Goal: Find contact information: Find contact information

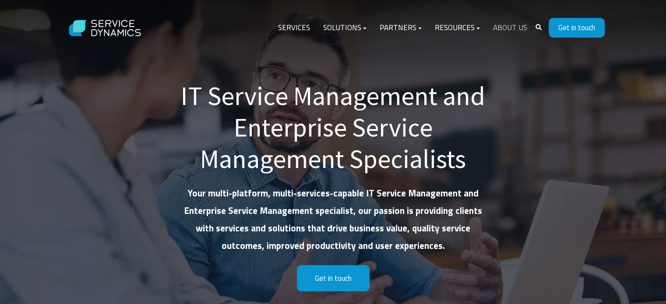
click at [509, 26] on link "About Us" at bounding box center [510, 28] width 47 height 21
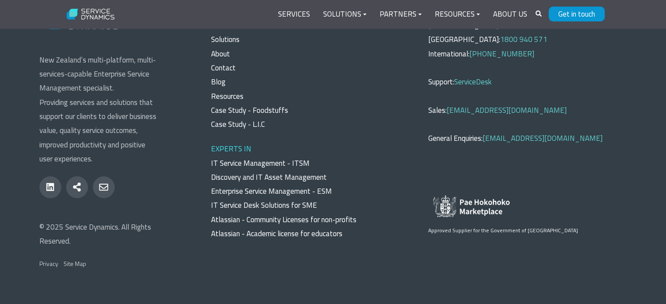
scroll to position [3178, 0]
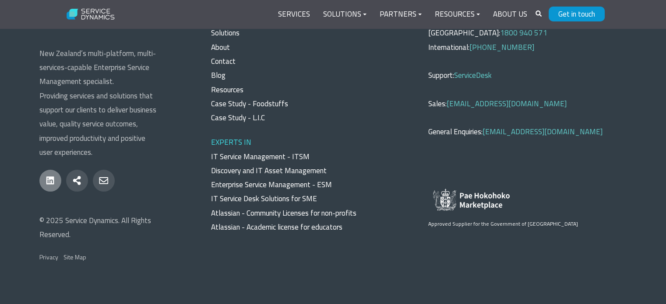
click at [48, 182] on icon at bounding box center [50, 181] width 8 height 10
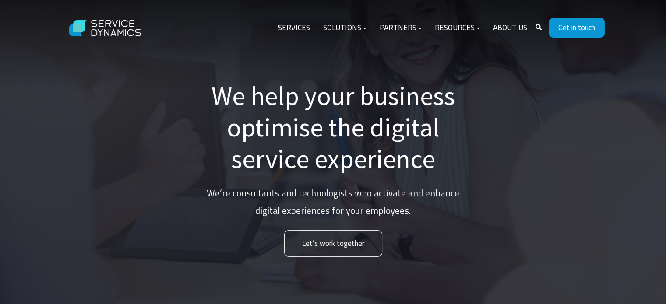
click at [222, 95] on h1 "We help your business optimise the digital service experience" at bounding box center [333, 127] width 263 height 95
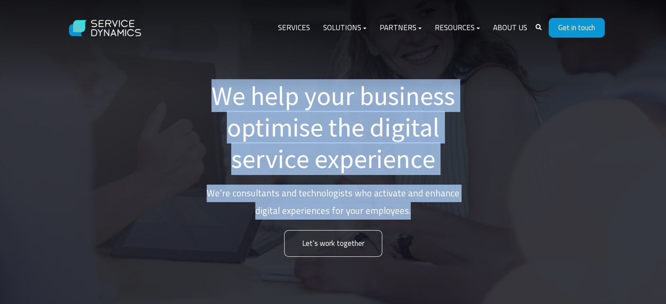
drag, startPoint x: 214, startPoint y: 97, endPoint x: 444, endPoint y: 217, distance: 259.6
click at [444, 217] on div "We help your business optimise the digital service experience We’re consultants…" at bounding box center [333, 168] width 263 height 177
click at [444, 217] on p "We’re consultants and technologists who activate and enhance digital experience…" at bounding box center [333, 202] width 263 height 35
drag, startPoint x: 444, startPoint y: 217, endPoint x: 191, endPoint y: 85, distance: 285.4
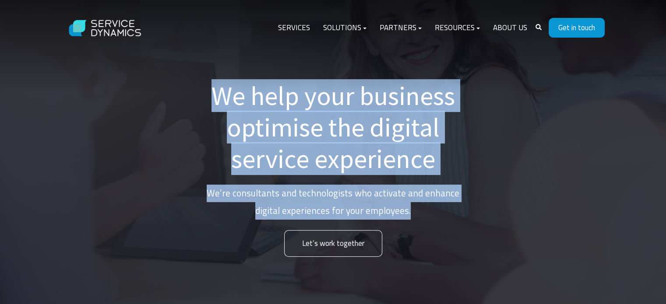
drag, startPoint x: 191, startPoint y: 85, endPoint x: 413, endPoint y: 207, distance: 253.6
click at [413, 207] on p "We’re consultants and technologists who activate and enhance digital experience…" at bounding box center [333, 202] width 263 height 35
drag, startPoint x: 413, startPoint y: 207, endPoint x: 217, endPoint y: 98, distance: 224.9
click at [217, 98] on div "We help your business optimise the digital service experience We’re consultants…" at bounding box center [333, 168] width 263 height 177
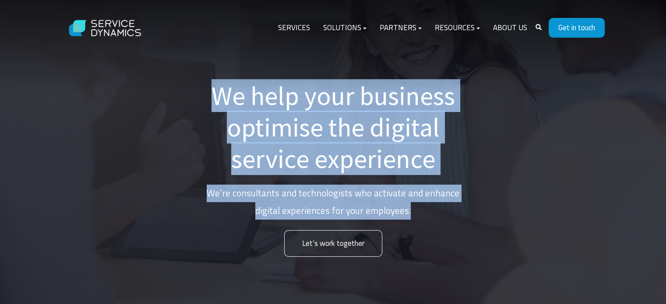
click at [217, 98] on h1 "We help your business optimise the digital service experience" at bounding box center [333, 127] width 263 height 95
drag, startPoint x: 217, startPoint y: 98, endPoint x: 418, endPoint y: 220, distance: 235.5
click at [418, 220] on div "We help your business optimise the digital service experience We’re consultants…" at bounding box center [333, 168] width 263 height 177
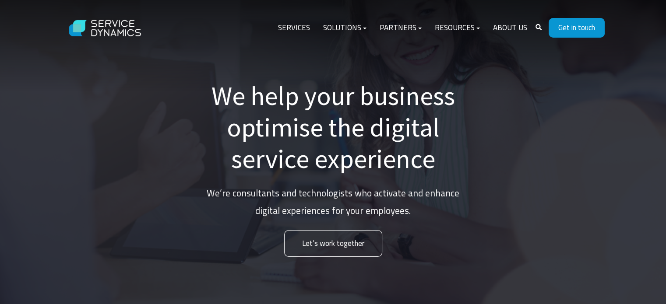
click at [418, 220] on div "We help your business optimise the digital service experience We’re consultants…" at bounding box center [333, 168] width 263 height 177
